Goal: Task Accomplishment & Management: Complete application form

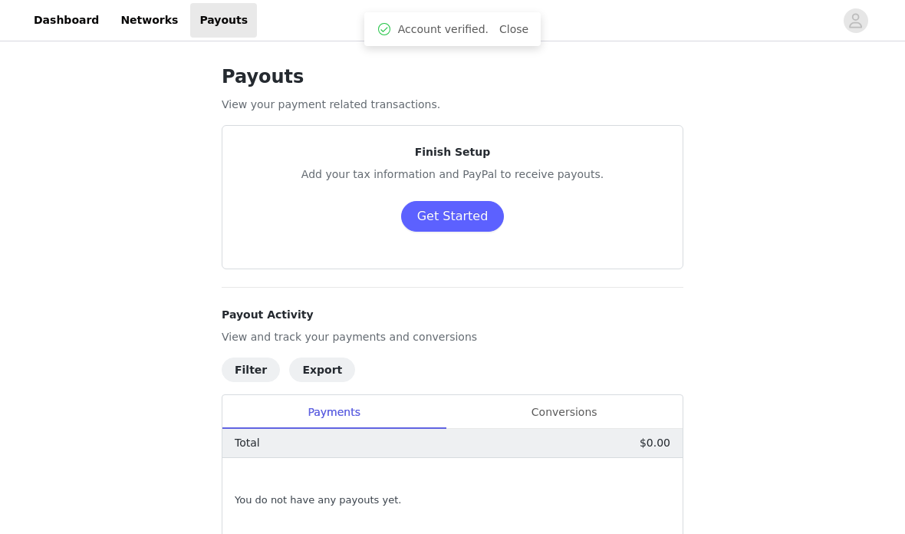
click at [457, 218] on button "Get Started" at bounding box center [453, 216] width 104 height 31
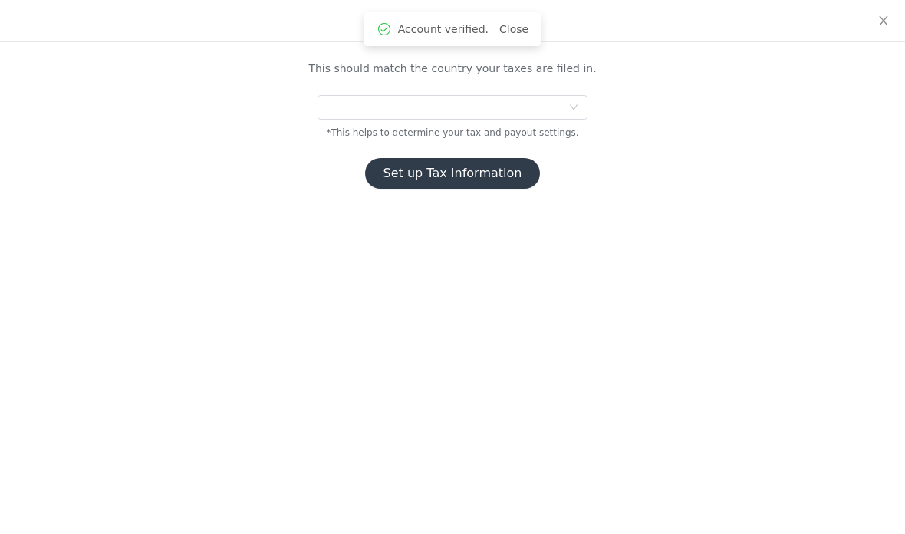
click at [550, 114] on div at bounding box center [448, 107] width 242 height 23
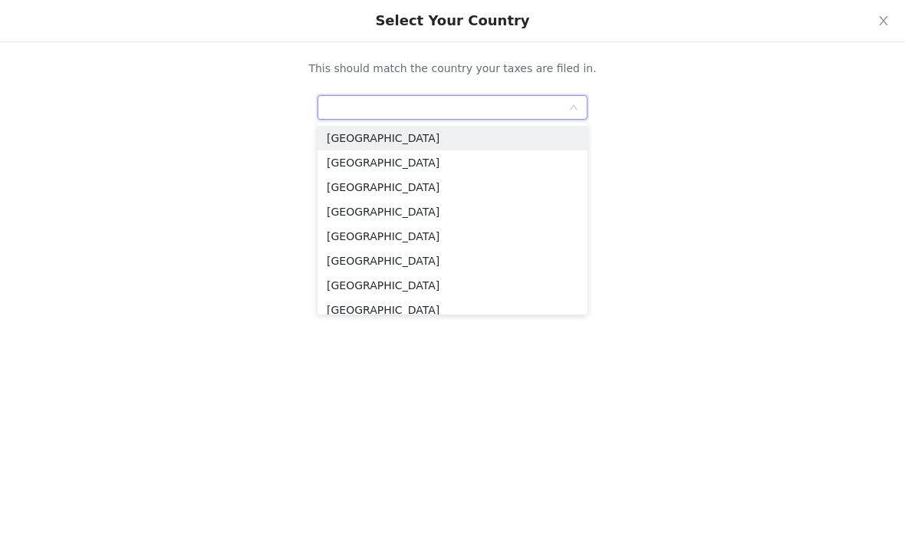
click at [523, 138] on li "[GEOGRAPHIC_DATA]" at bounding box center [453, 138] width 270 height 25
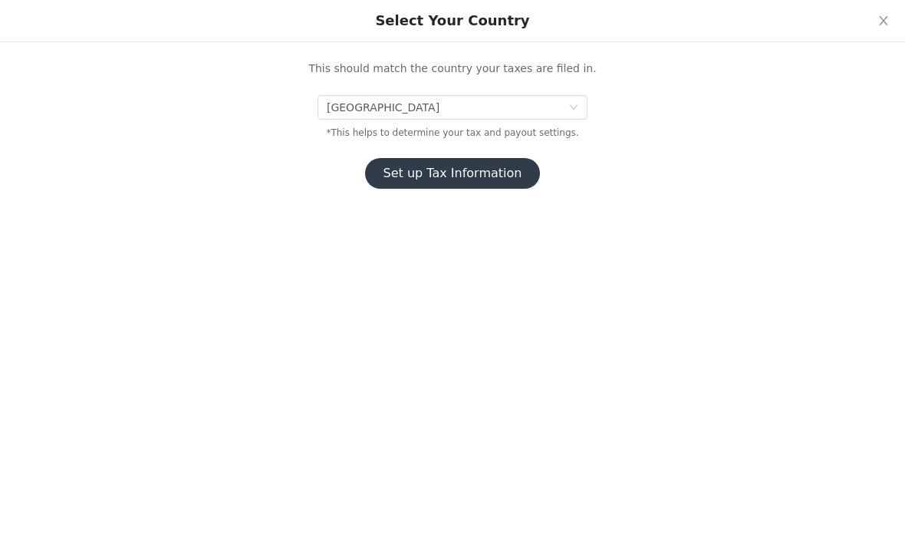
click at [506, 170] on button "Set up Tax Information" at bounding box center [453, 173] width 176 height 31
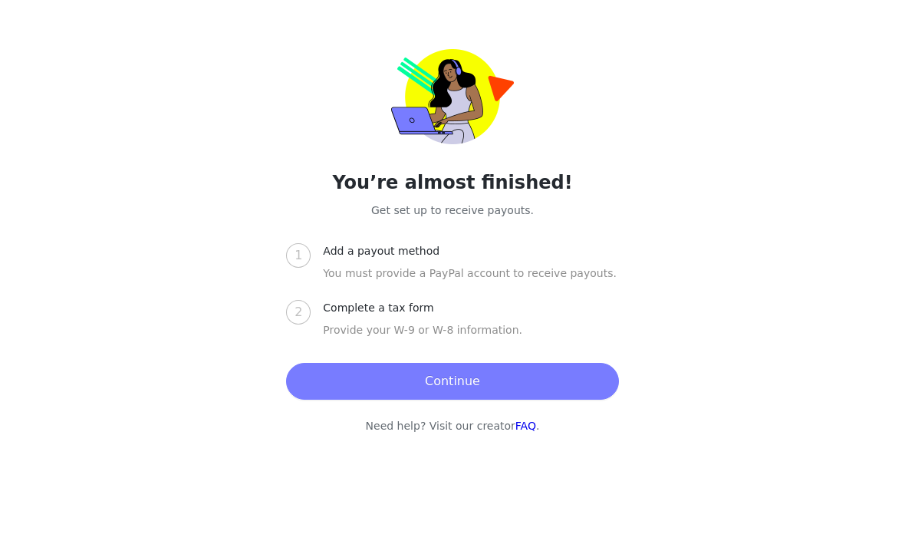
click at [557, 396] on button "Continue" at bounding box center [452, 381] width 332 height 37
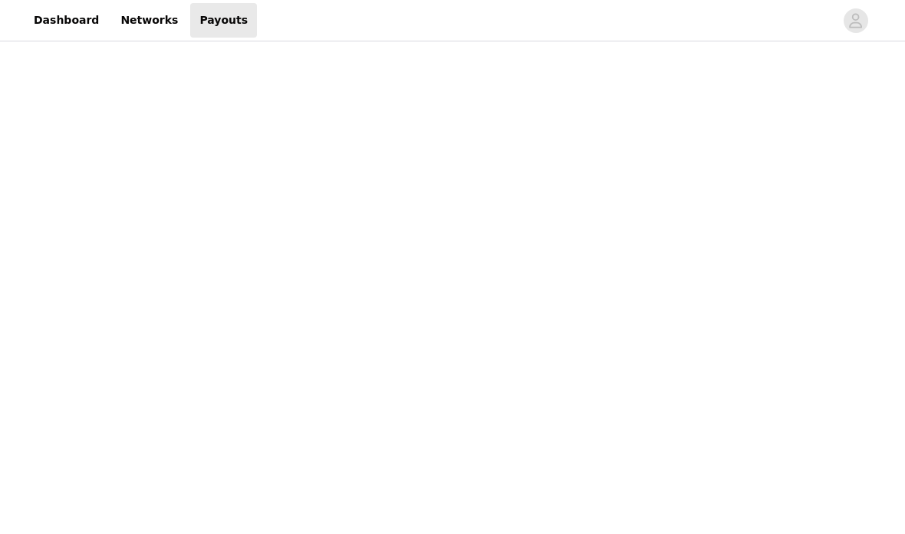
scroll to position [245, 0]
click at [778, 115] on div "Payouts View your payment related transactions. Payout Activity View and track …" at bounding box center [452, 402] width 905 height 1205
click at [825, 124] on div "Payouts View your payment related transactions. Payout Activity View and track …" at bounding box center [452, 312] width 905 height 1184
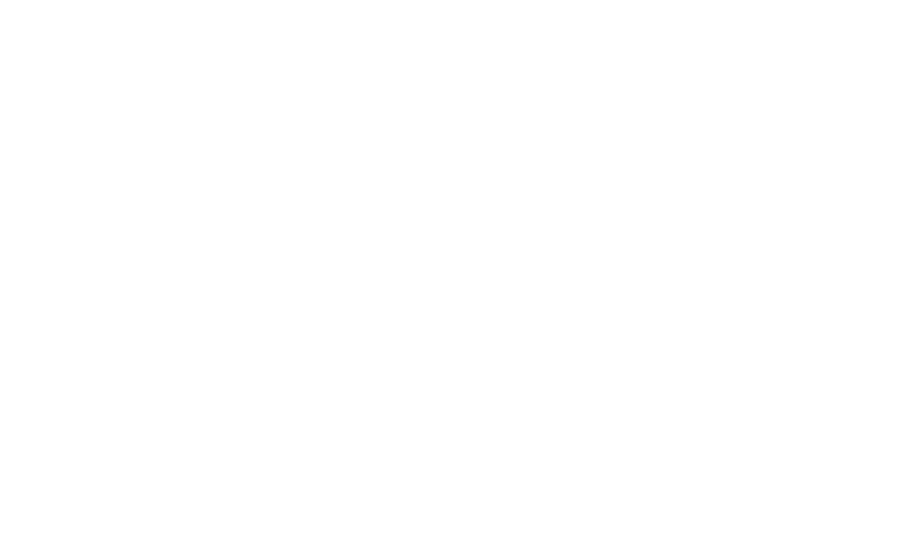
click at [834, 103] on div "Payouts View your payment related transactions. Payout Activity View and track …" at bounding box center [452, 276] width 905 height 1251
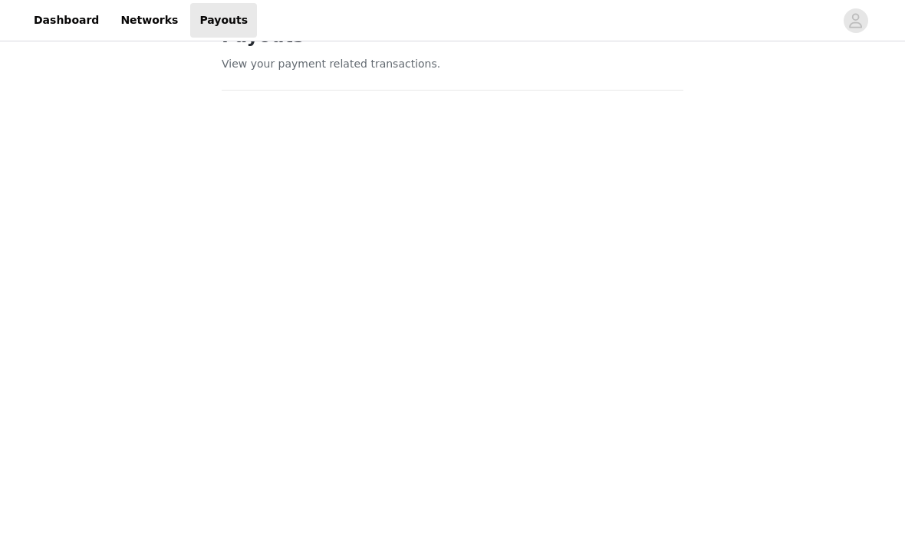
scroll to position [0, 0]
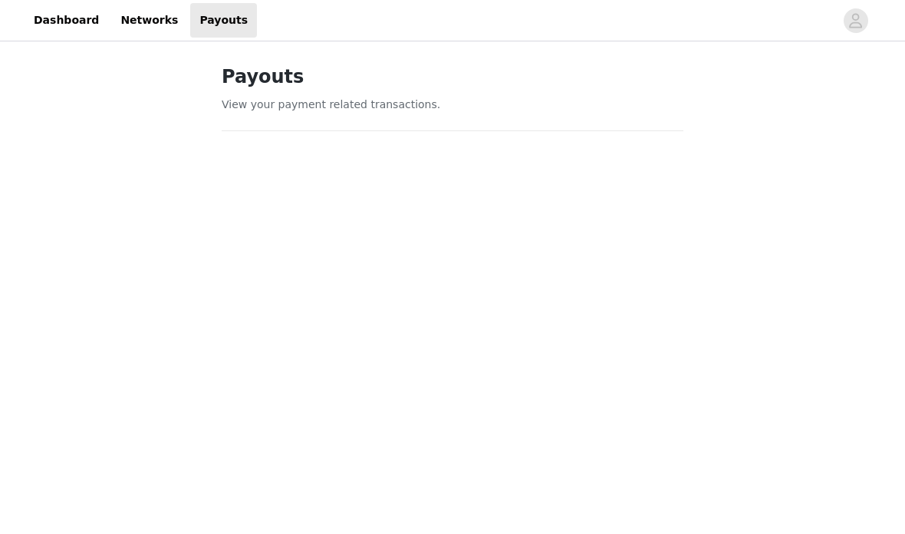
click at [78, 16] on link "Dashboard" at bounding box center [67, 20] width 84 height 35
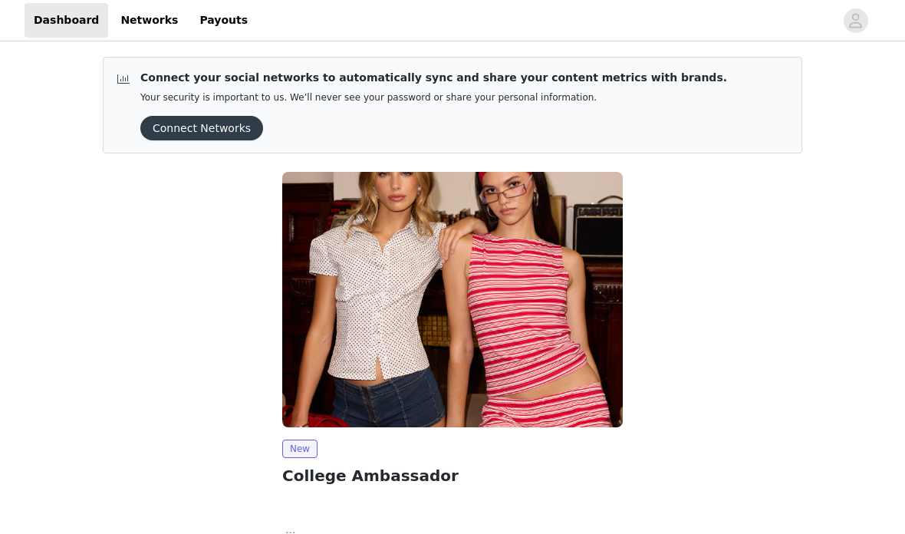
scroll to position [117, 0]
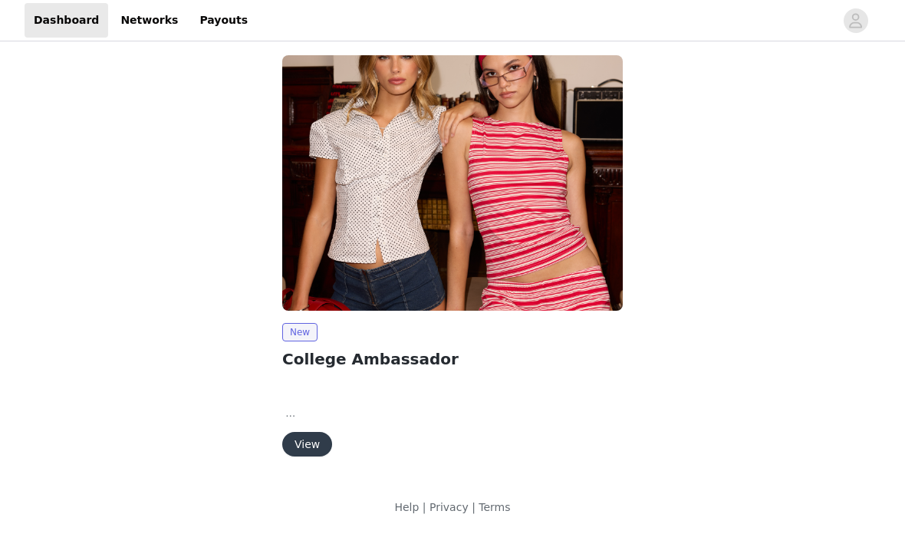
click at [308, 436] on button "View" at bounding box center [307, 444] width 50 height 25
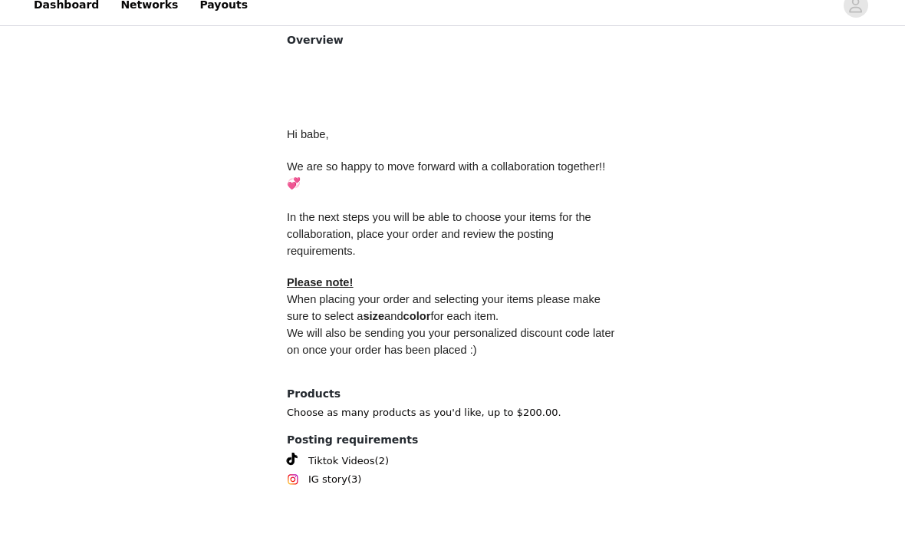
scroll to position [648, 0]
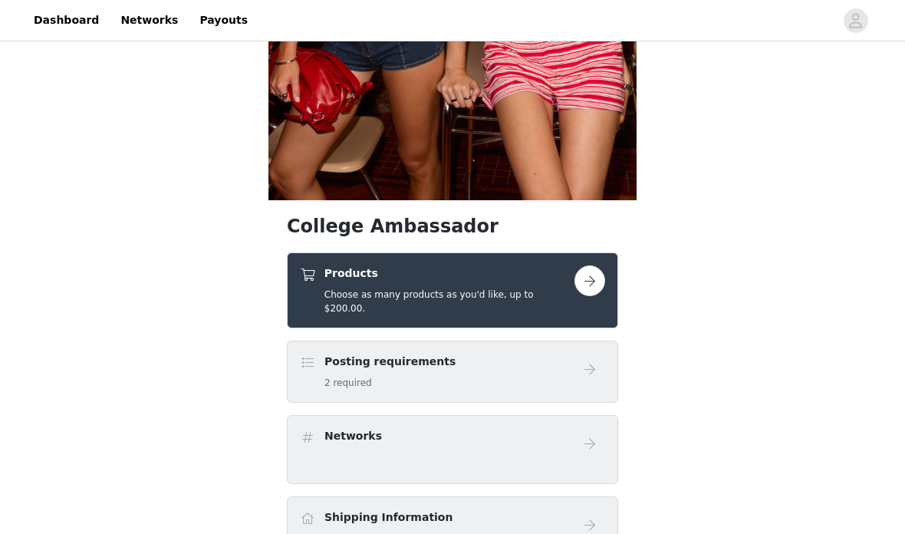
scroll to position [403, 0]
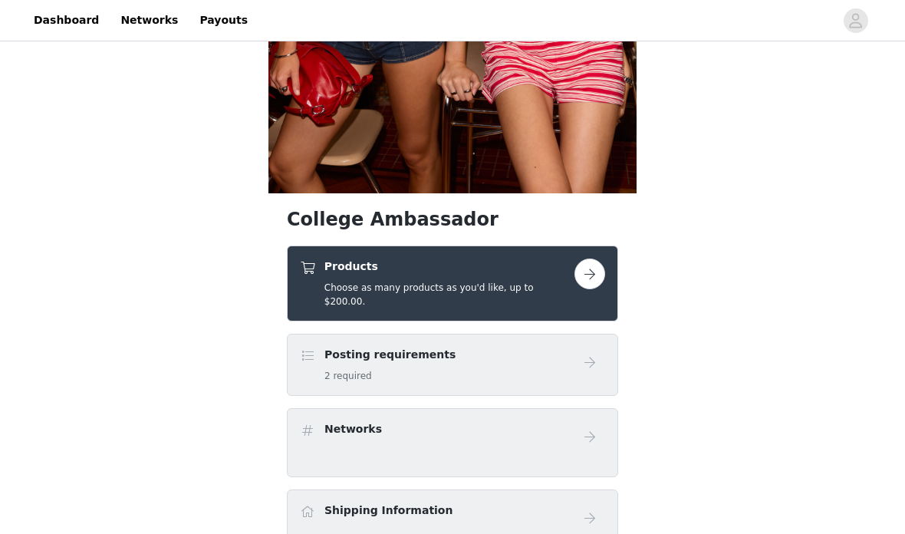
click at [570, 352] on div "Posting requirements 2 required" at bounding box center [437, 366] width 275 height 36
click at [589, 272] on button "button" at bounding box center [590, 274] width 31 height 31
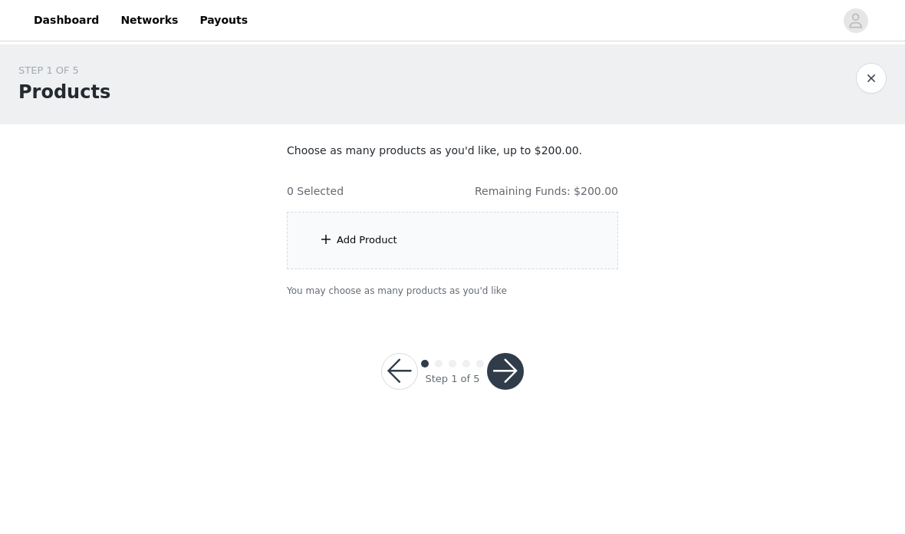
click at [519, 225] on div "Add Product" at bounding box center [452, 241] width 331 height 58
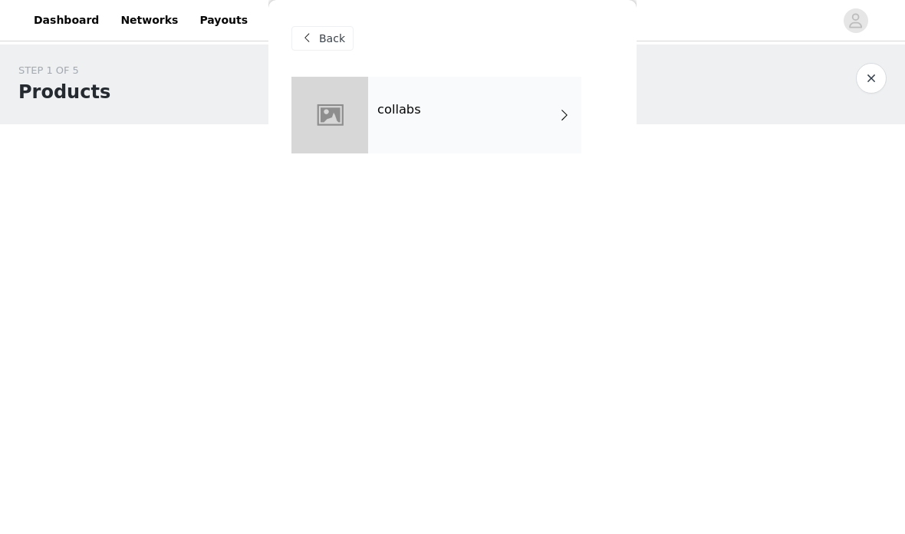
click at [559, 108] on span at bounding box center [564, 115] width 15 height 18
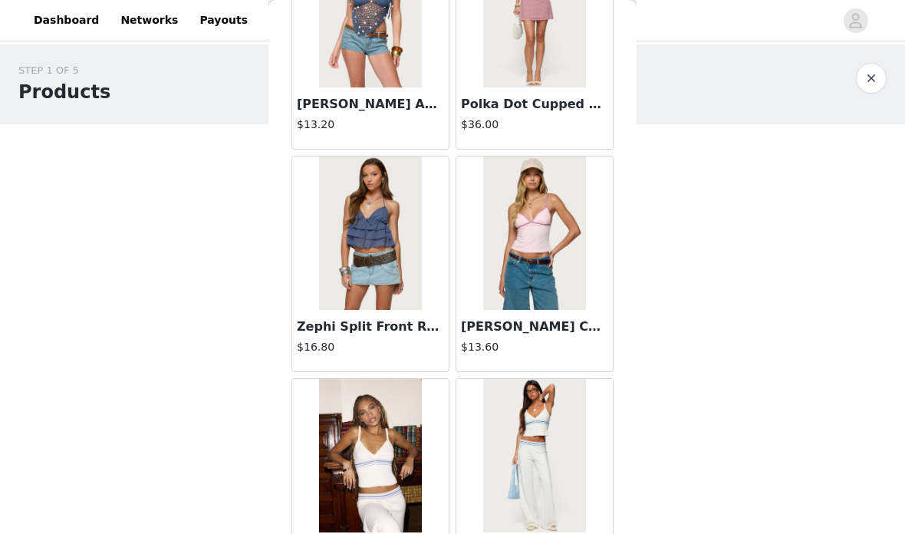
scroll to position [159, 0]
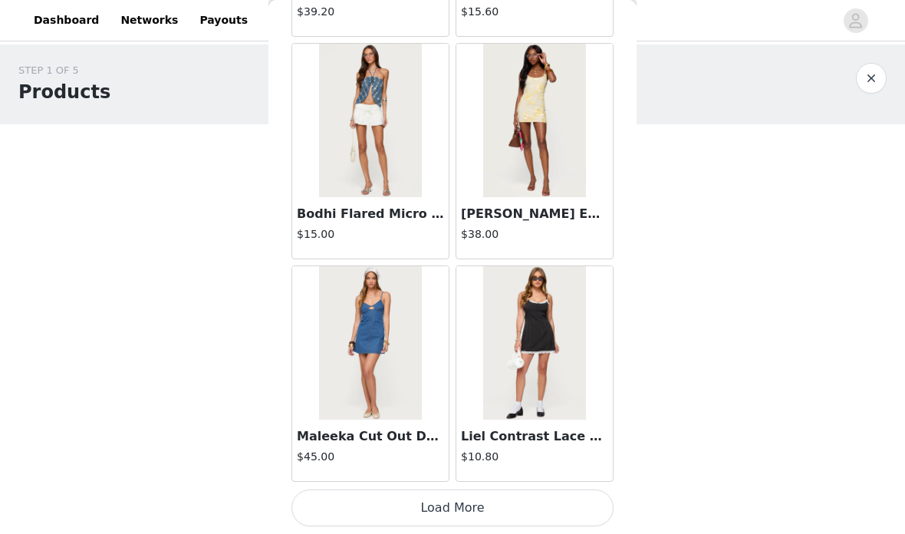
click at [516, 500] on button "Load More" at bounding box center [453, 508] width 322 height 37
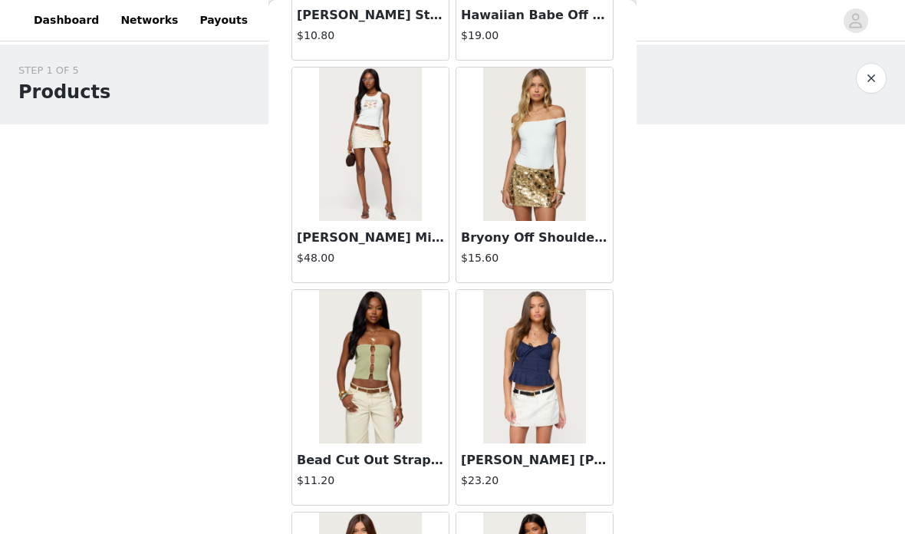
scroll to position [3305, 0]
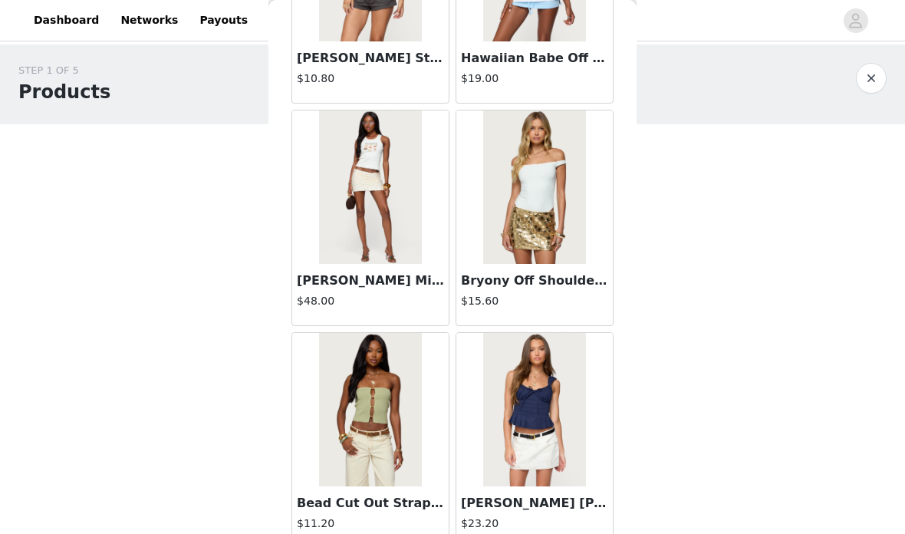
click at [568, 206] on img at bounding box center [534, 186] width 102 height 153
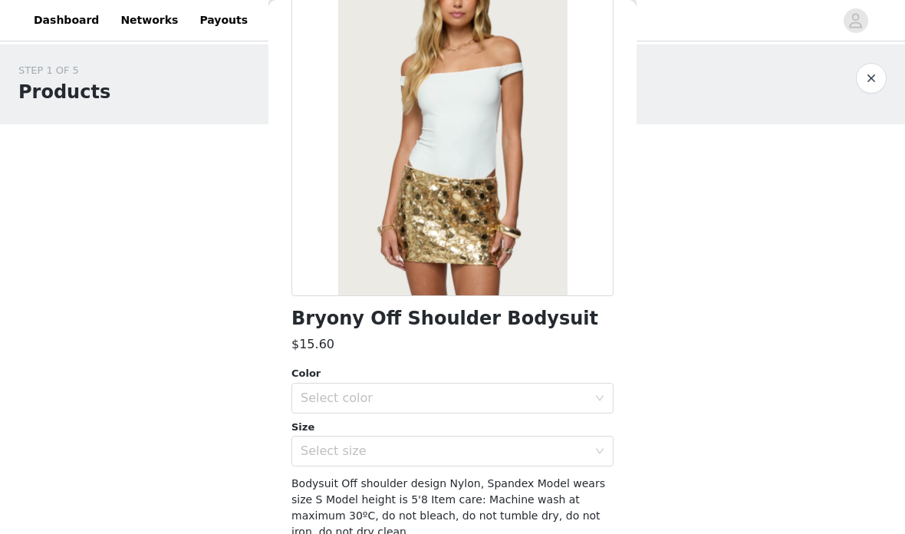
scroll to position [130, 0]
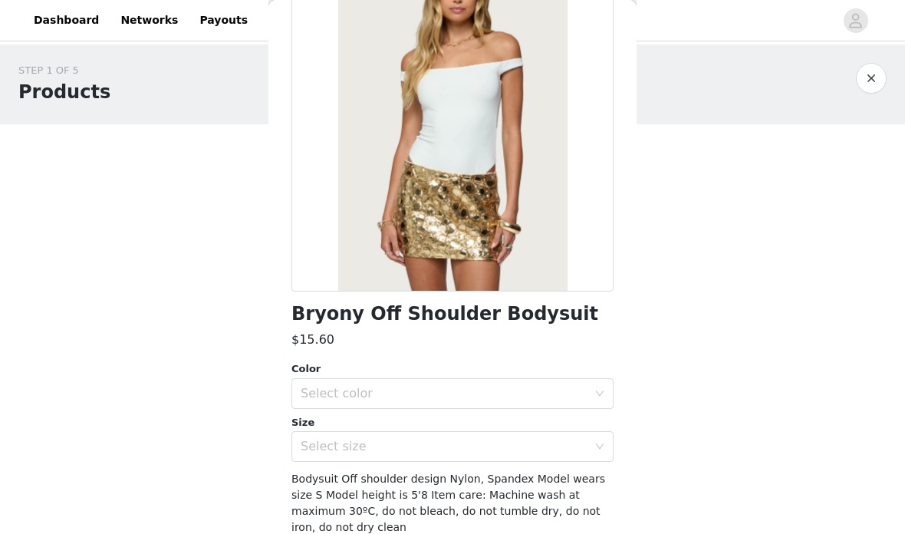
click at [537, 397] on div "Select color" at bounding box center [444, 393] width 287 height 15
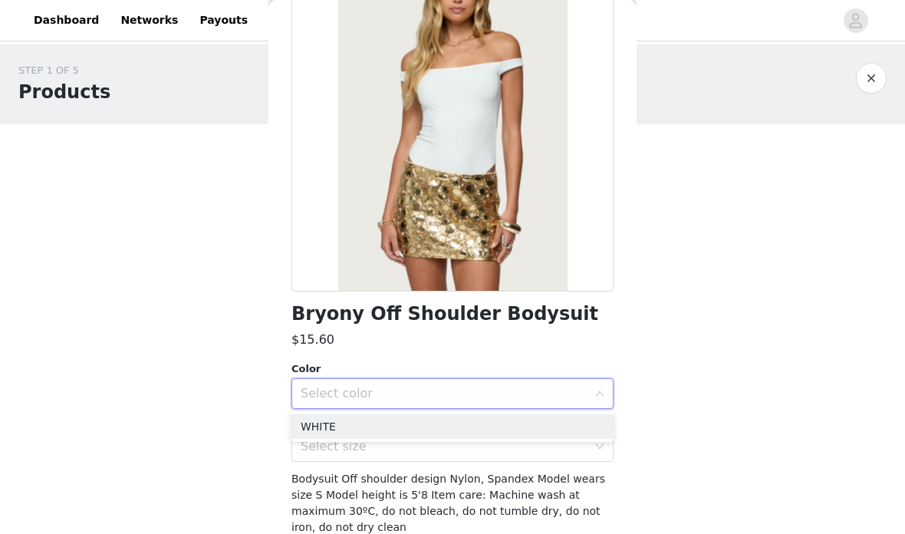
click at [457, 430] on li "WHITE" at bounding box center [453, 426] width 322 height 25
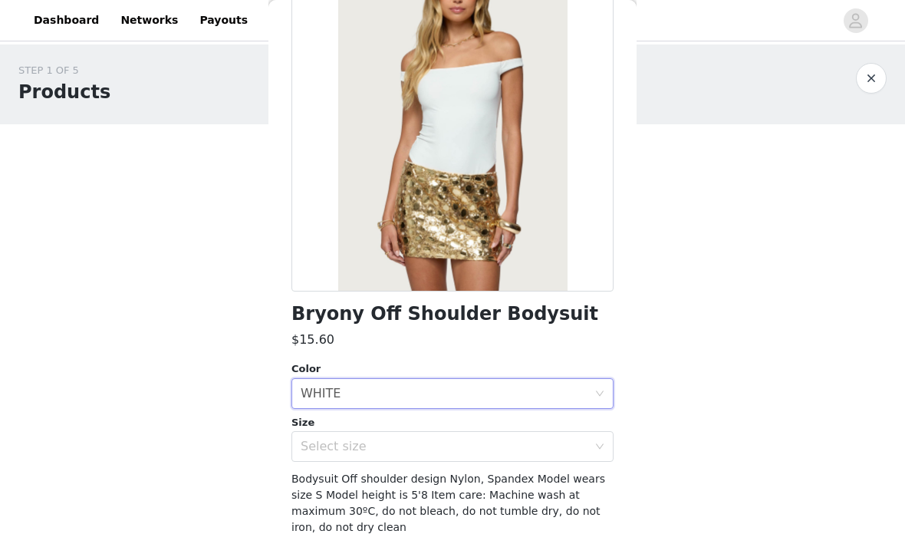
click at [440, 439] on div "Select size" at bounding box center [444, 446] width 287 height 15
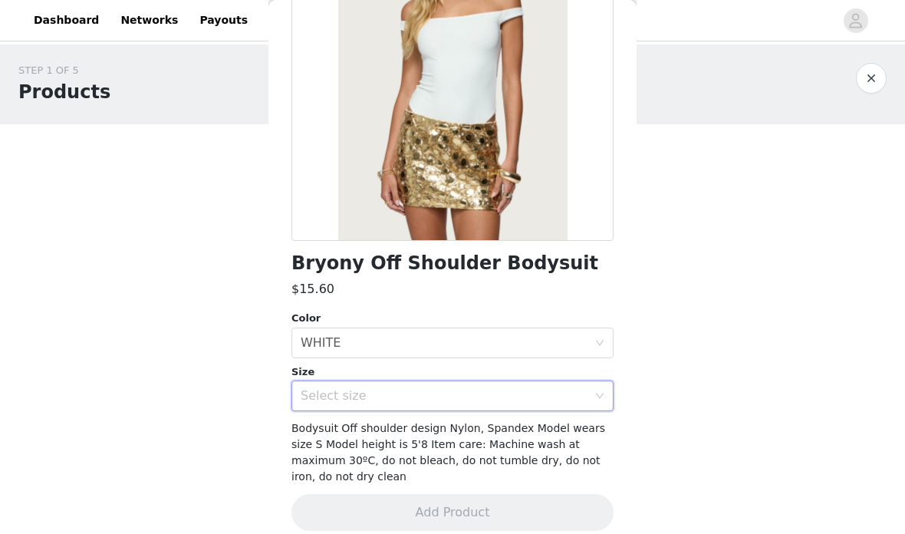
scroll to position [180, 0]
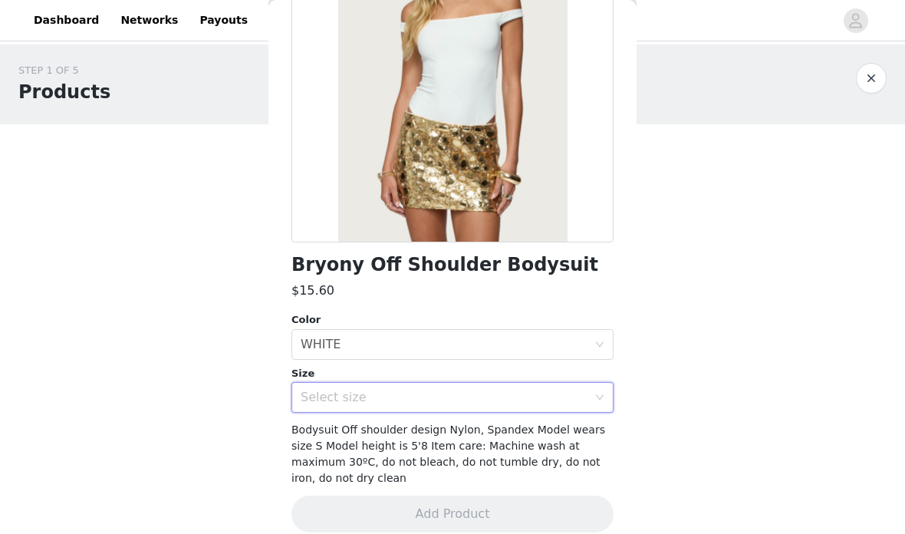
click at [494, 396] on div "Select size" at bounding box center [444, 397] width 287 height 15
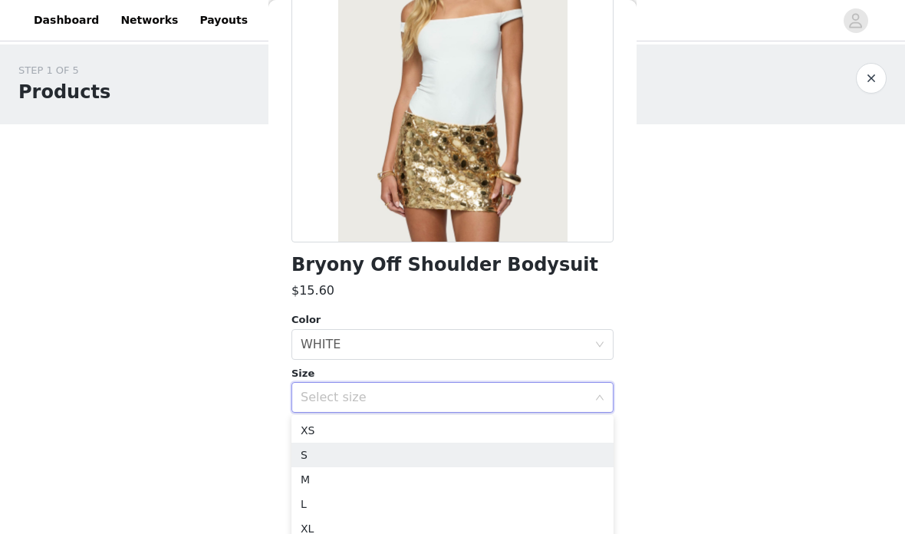
click at [433, 456] on li "S" at bounding box center [453, 455] width 322 height 25
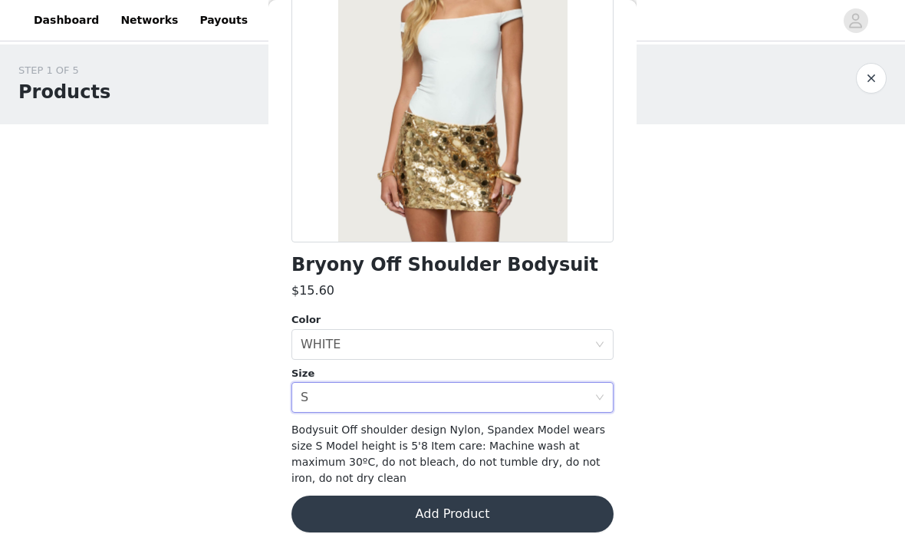
click at [434, 496] on button "Add Product" at bounding box center [453, 514] width 322 height 37
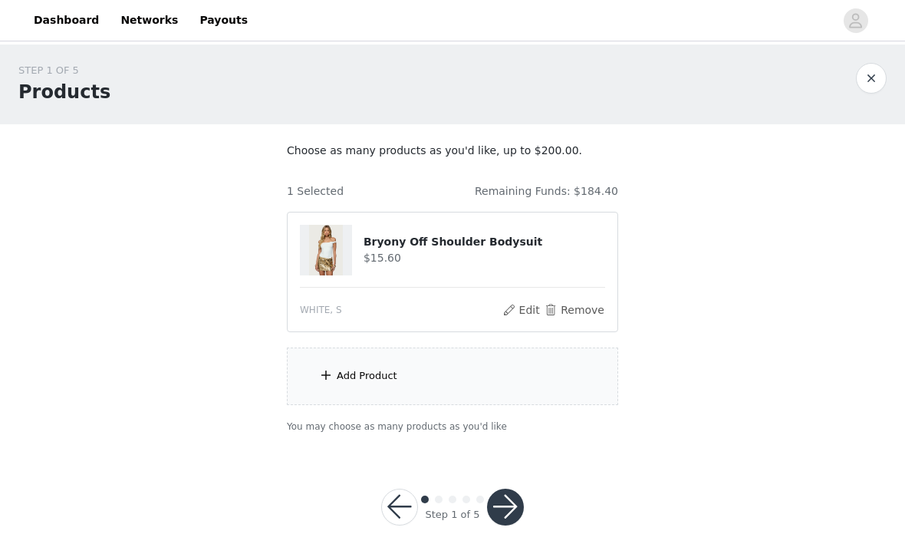
click at [470, 371] on div "Add Product" at bounding box center [452, 377] width 331 height 58
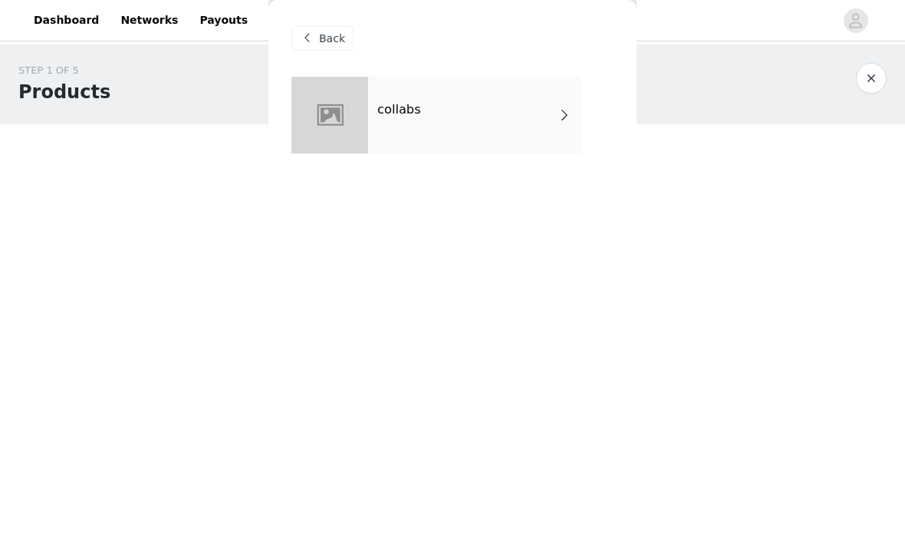
click at [535, 117] on div "collabs" at bounding box center [474, 115] width 213 height 77
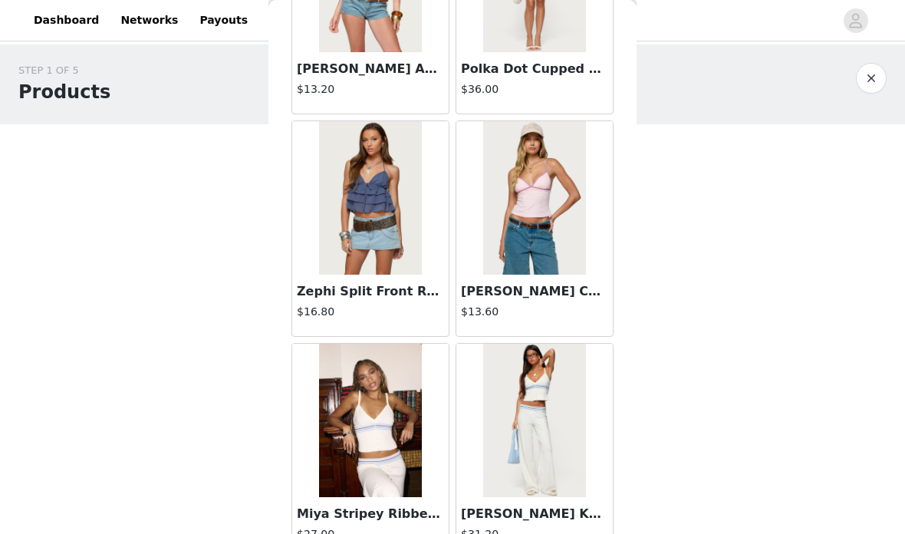
scroll to position [170, 0]
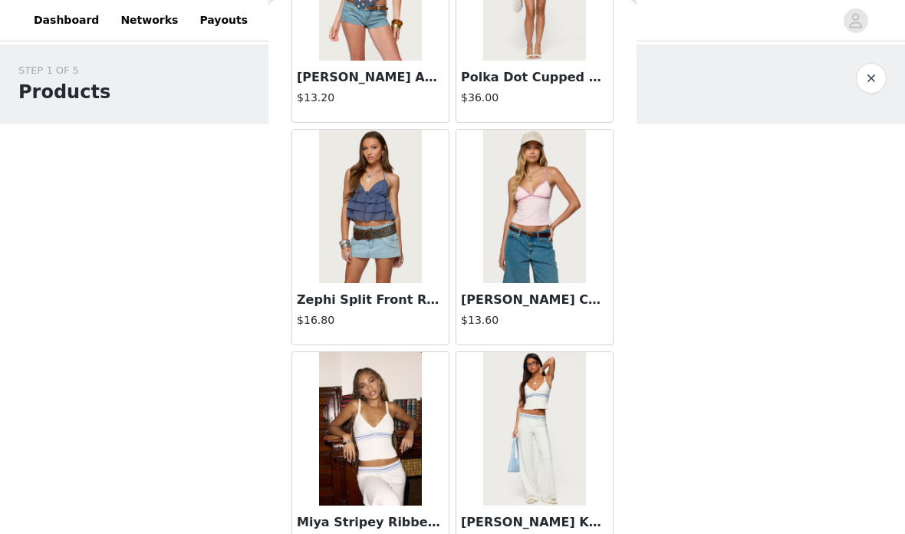
click at [401, 225] on img at bounding box center [370, 206] width 102 height 153
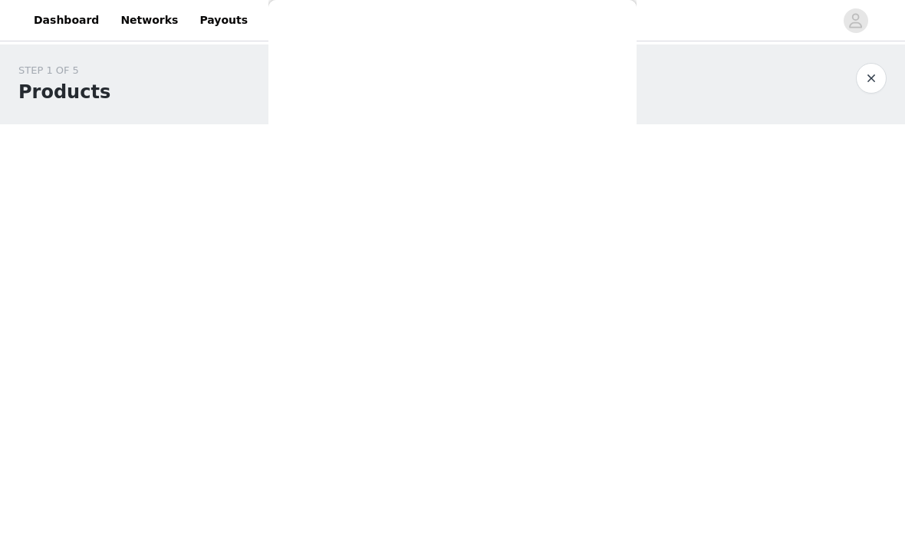
scroll to position [0, 0]
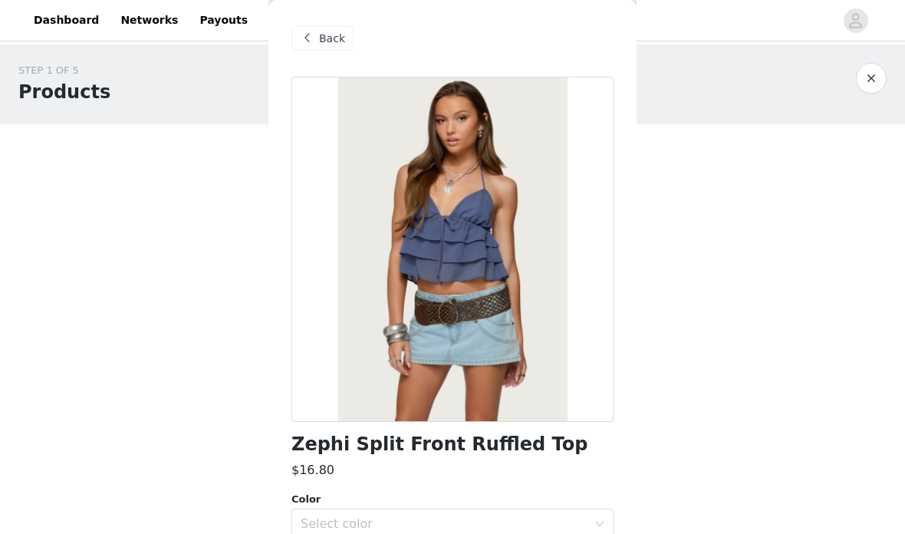
click at [319, 41] on span "Back" at bounding box center [332, 39] width 26 height 16
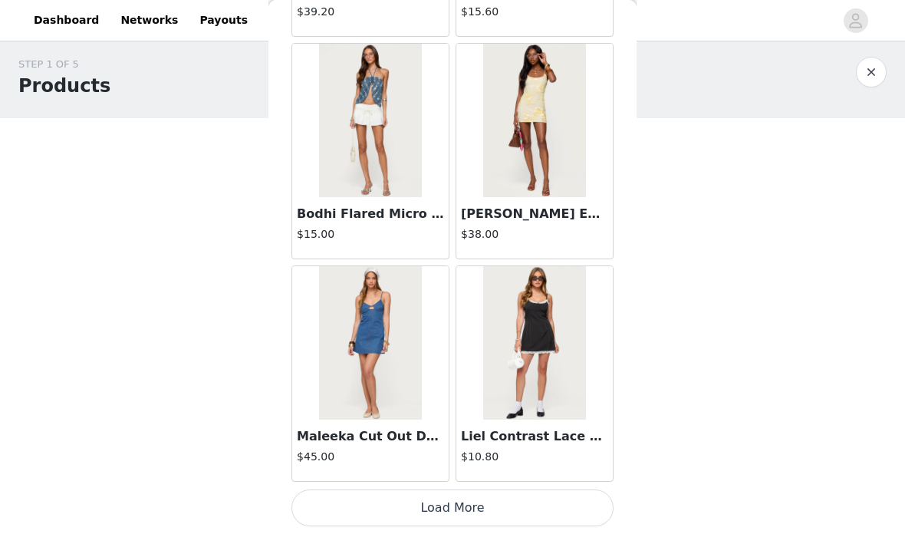
scroll to position [5, 0]
click at [526, 295] on img at bounding box center [534, 342] width 102 height 153
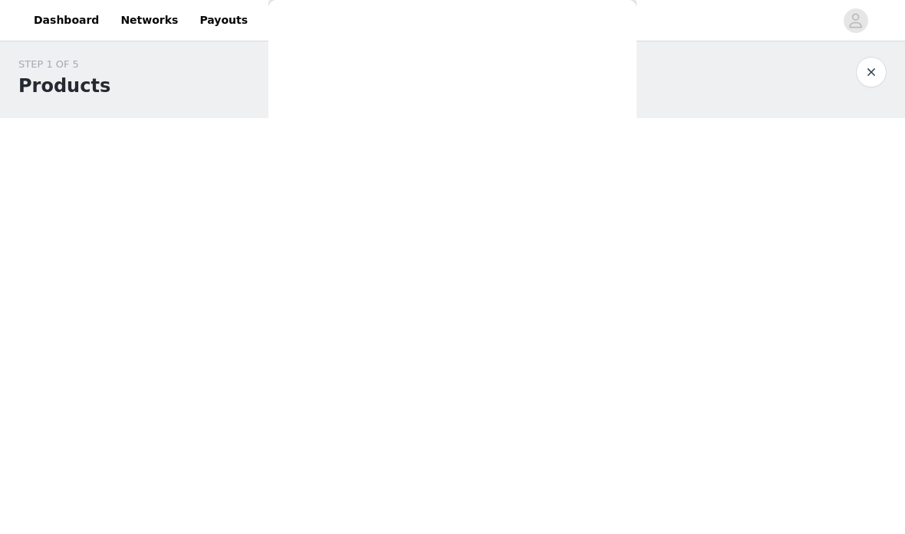
scroll to position [0, 0]
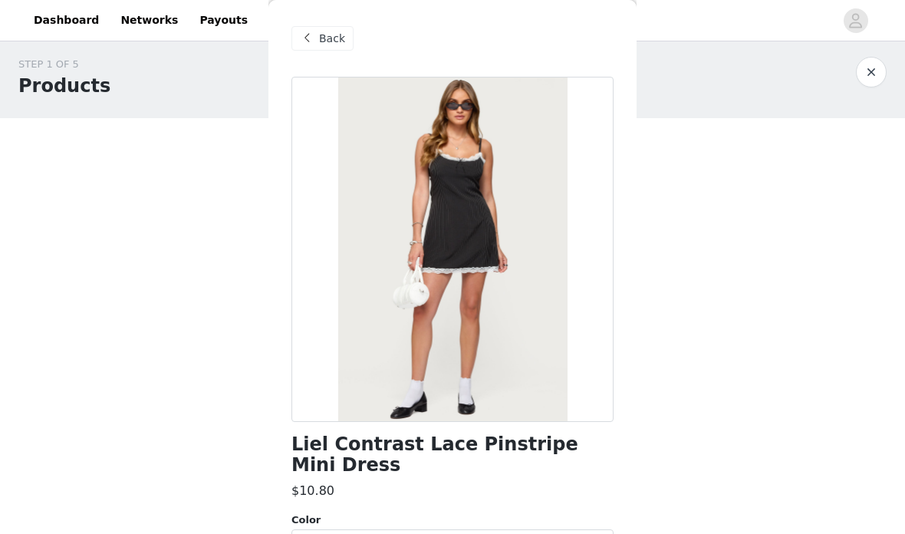
click at [331, 29] on div "Back" at bounding box center [323, 38] width 62 height 25
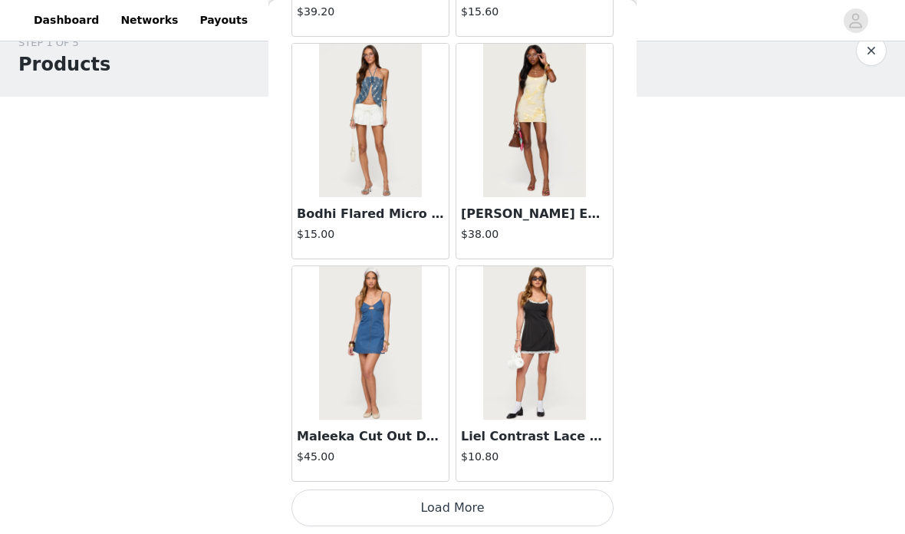
scroll to position [1814, 0]
click at [523, 504] on button "Load More" at bounding box center [453, 508] width 322 height 37
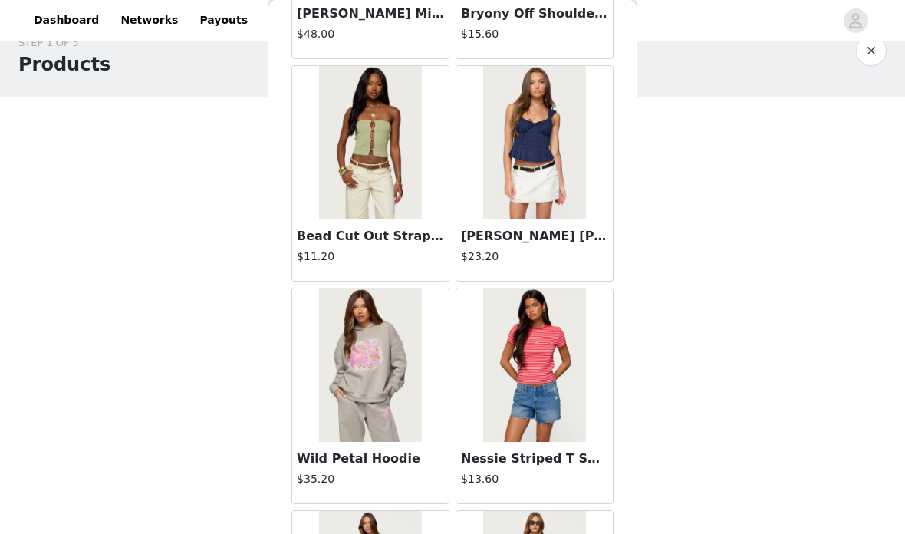
scroll to position [3618, 0]
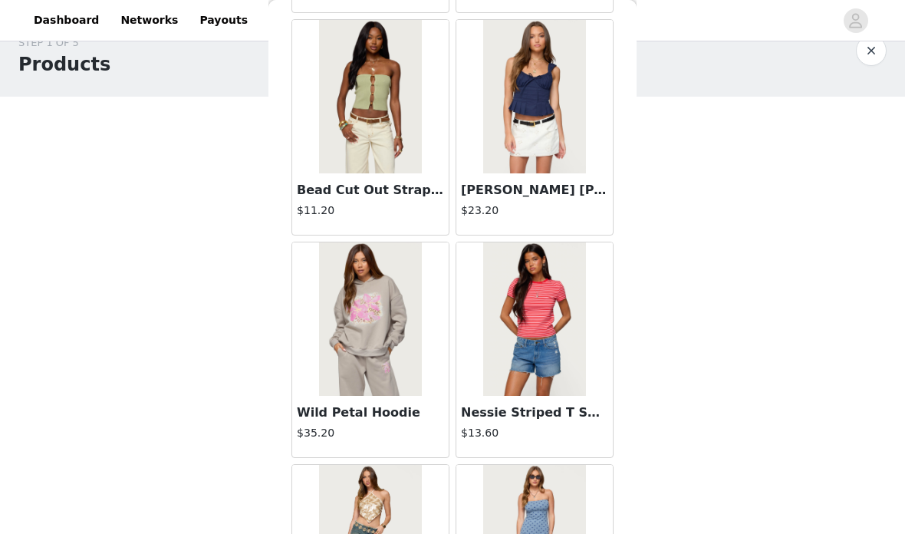
click at [562, 135] on img at bounding box center [534, 96] width 102 height 153
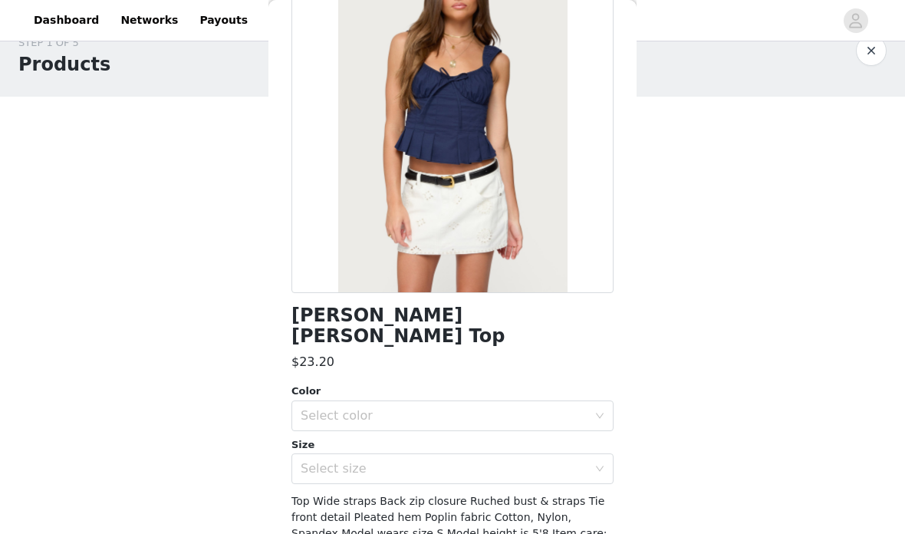
scroll to position [134, 0]
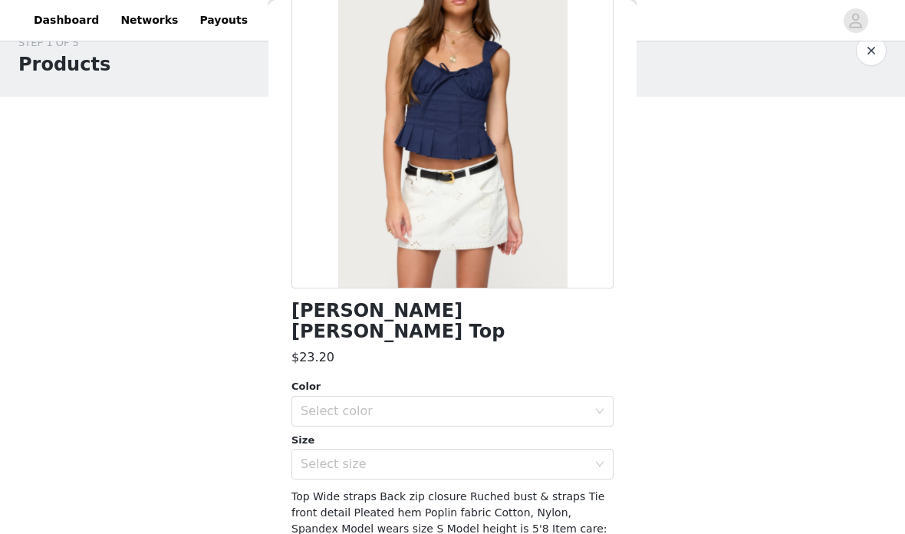
click at [547, 397] on div "Select color" at bounding box center [448, 411] width 294 height 29
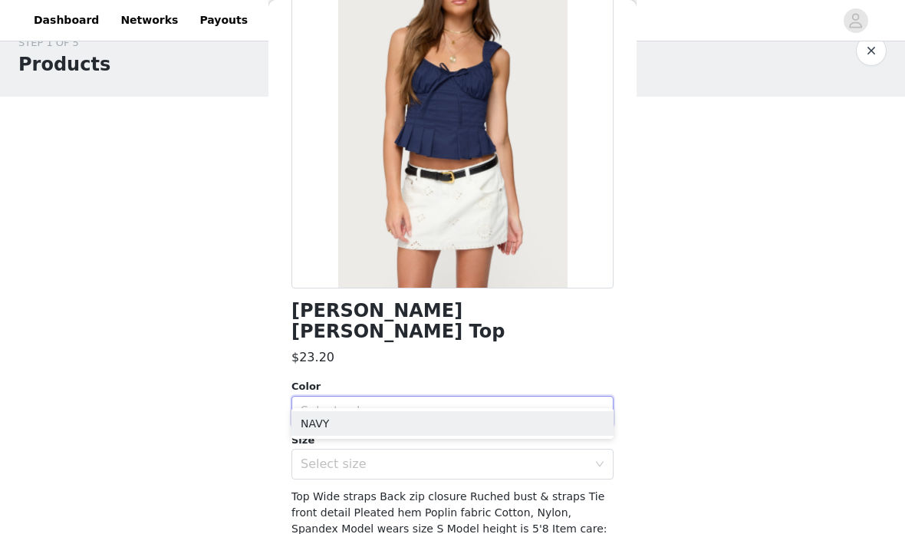
click at [479, 424] on li "NAVY" at bounding box center [453, 423] width 322 height 25
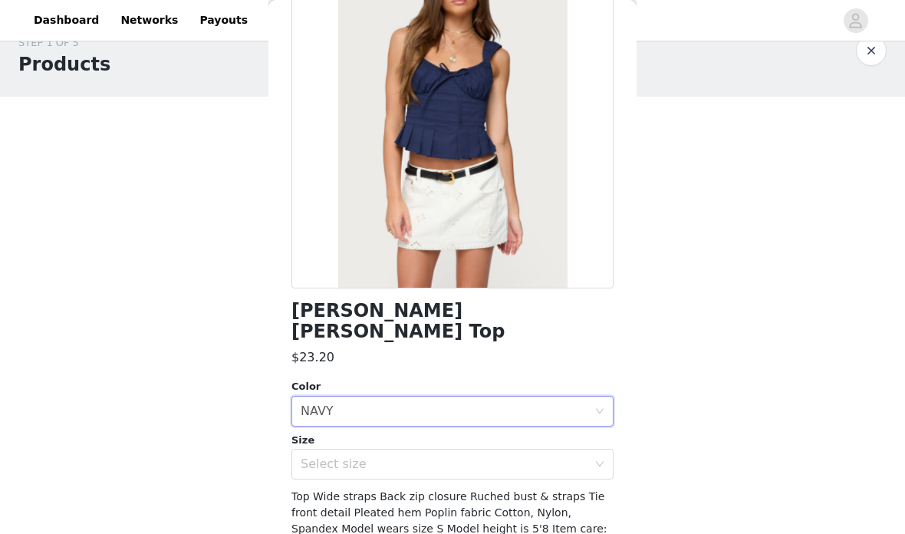
click at [457, 457] on div "Select size" at bounding box center [444, 464] width 287 height 15
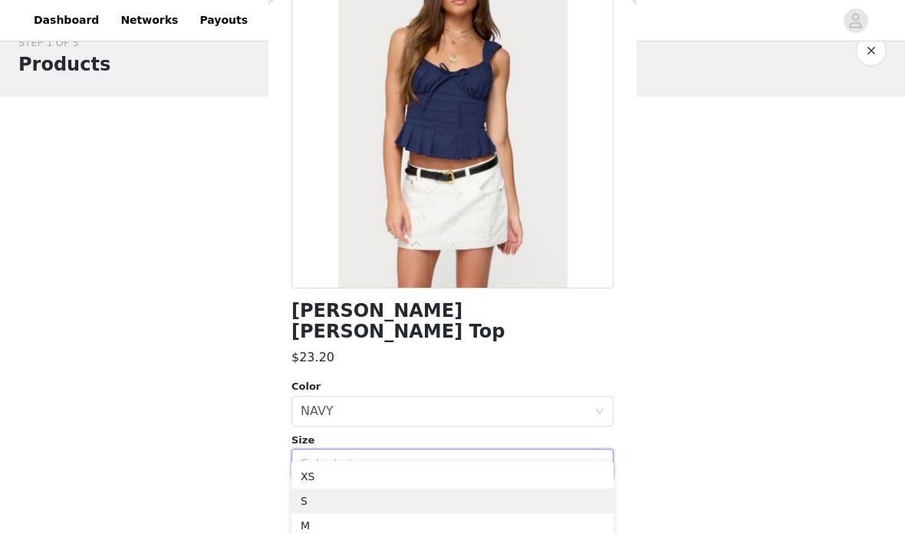
click at [339, 495] on li "S" at bounding box center [453, 501] width 322 height 25
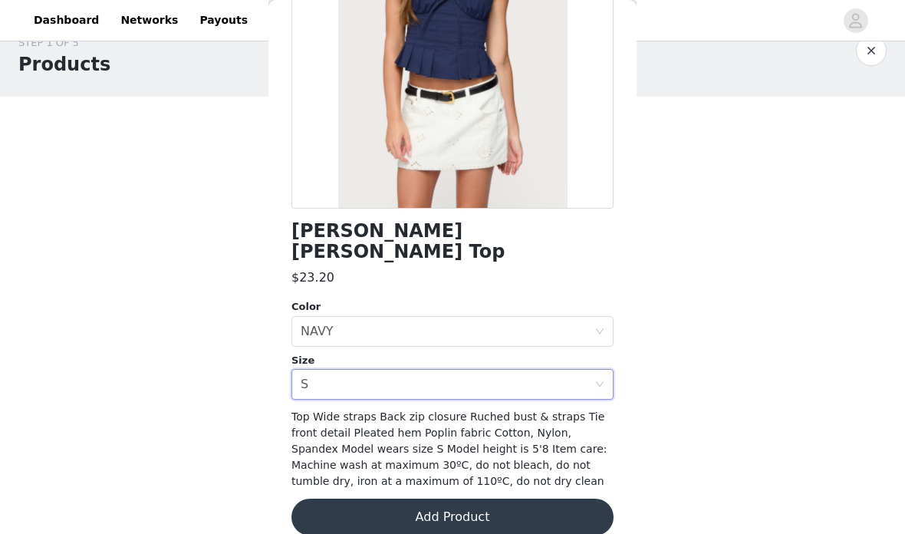
click at [478, 499] on button "Add Product" at bounding box center [453, 517] width 322 height 37
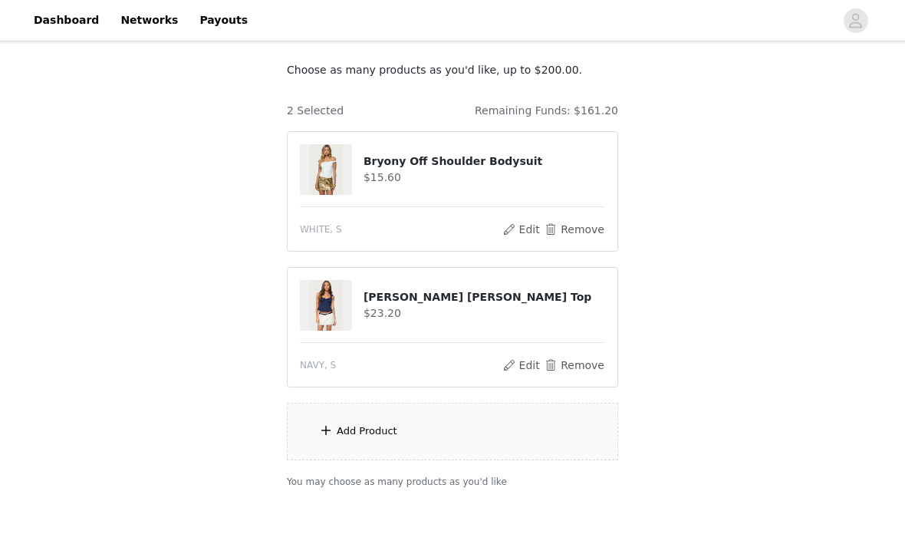
scroll to position [58, 0]
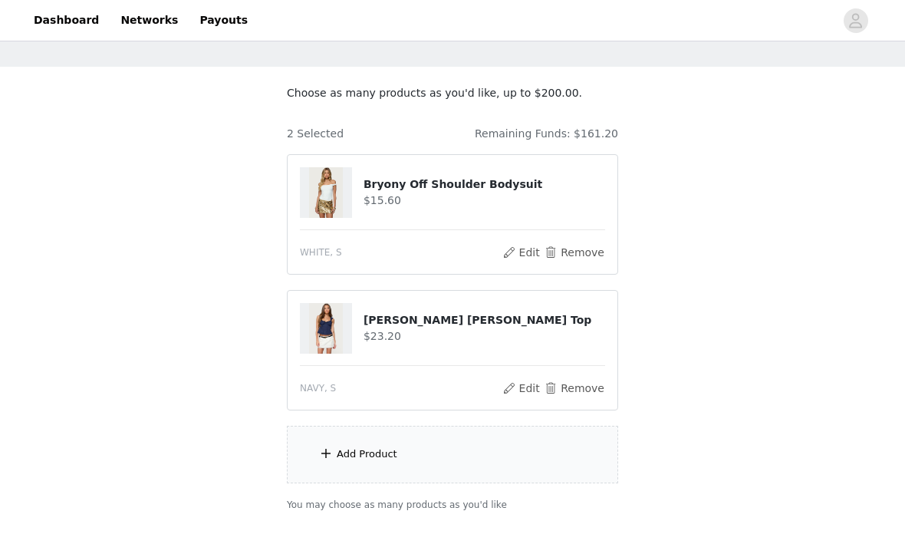
click at [559, 469] on div "Add Product" at bounding box center [452, 455] width 331 height 58
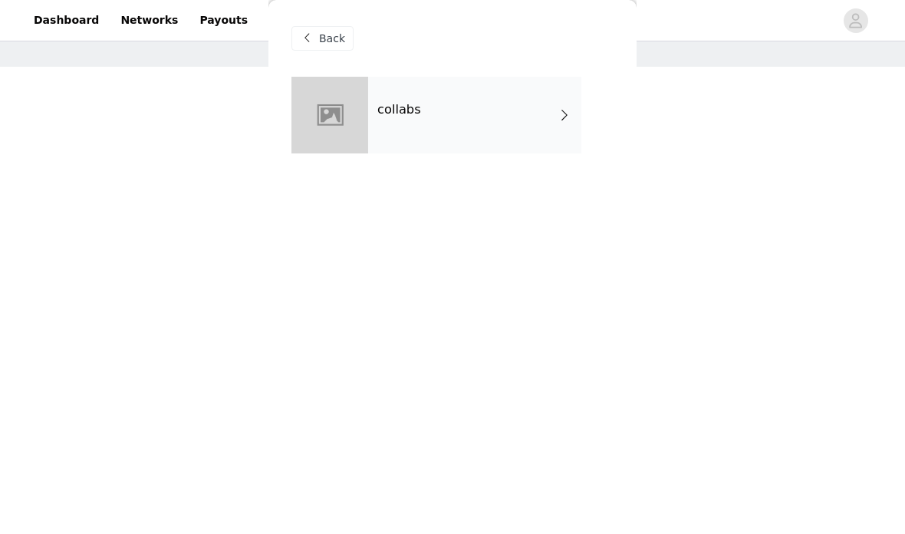
click at [510, 140] on div "collabs" at bounding box center [474, 115] width 213 height 77
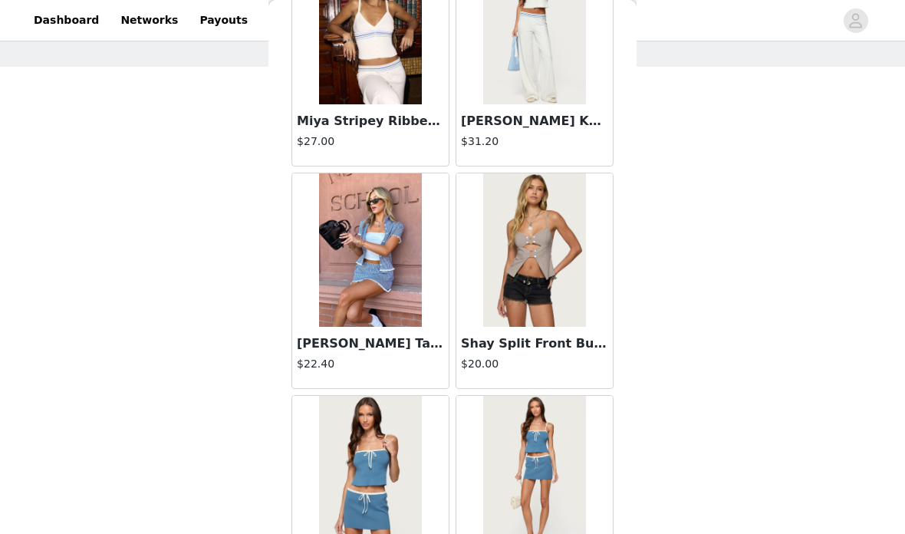
scroll to position [575, 0]
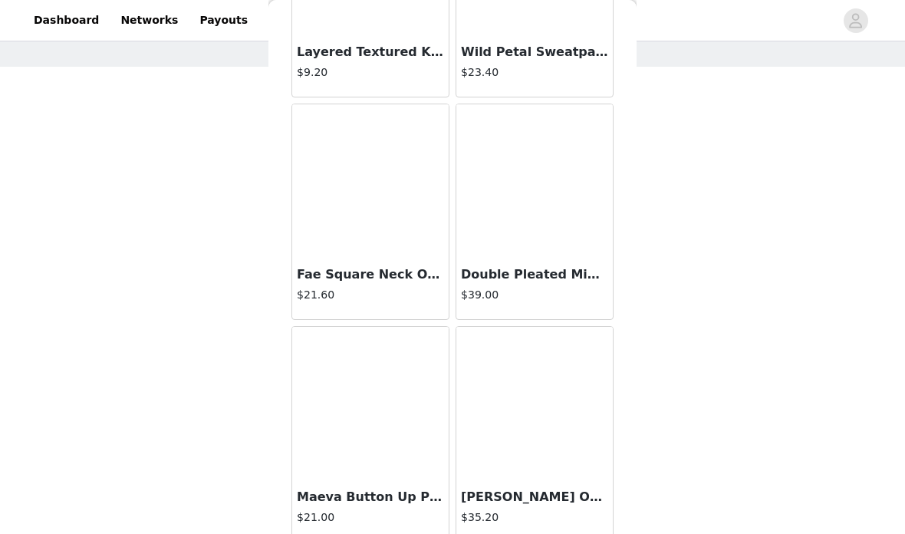
scroll to position [6203, 0]
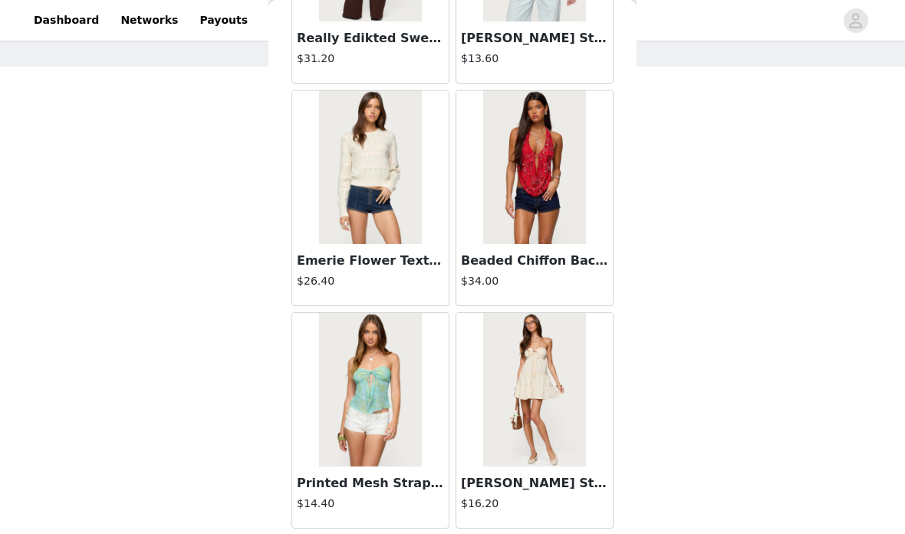
scroll to position [61, 0]
